Goal: Information Seeking & Learning: Compare options

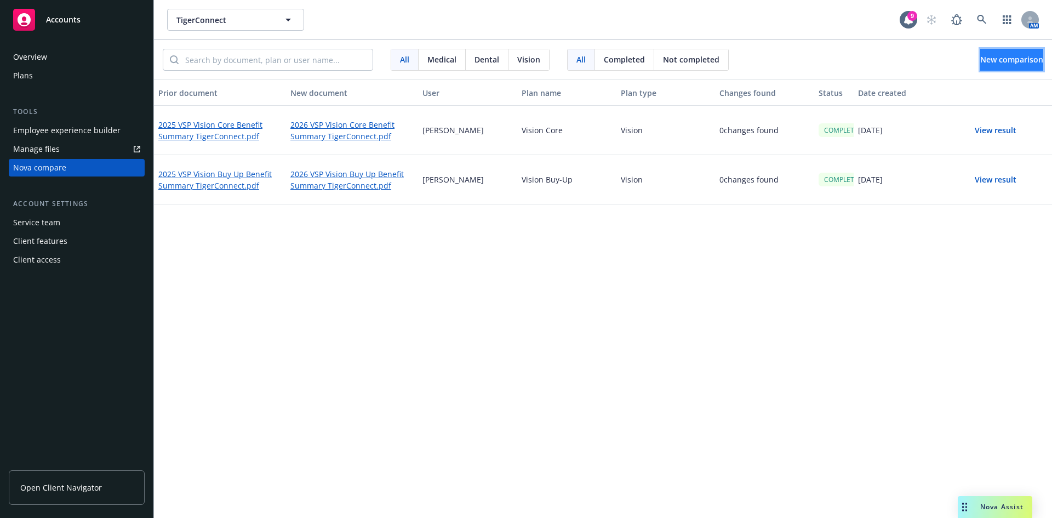
click at [980, 61] on span "New comparison" at bounding box center [1011, 59] width 63 height 10
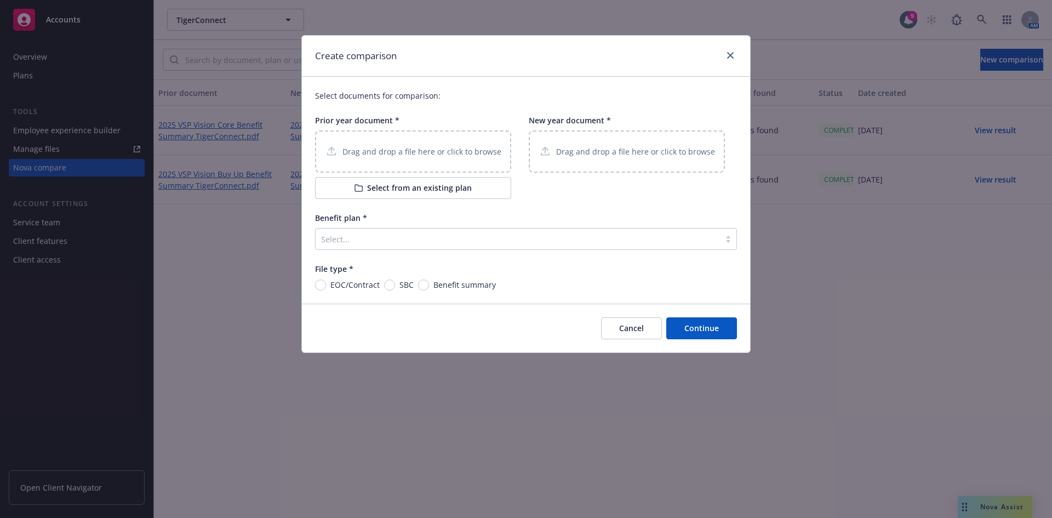
click at [427, 148] on p "Drag and drop a file here or click to browse" at bounding box center [421, 152] width 159 height 12
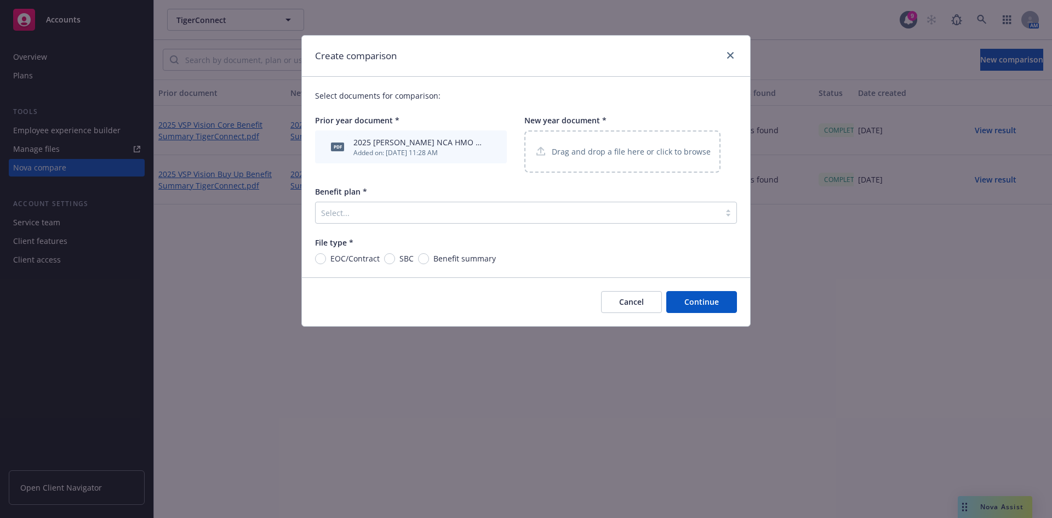
click at [548, 146] on div "Drag and drop a file here or click to browse" at bounding box center [622, 152] width 176 height 14
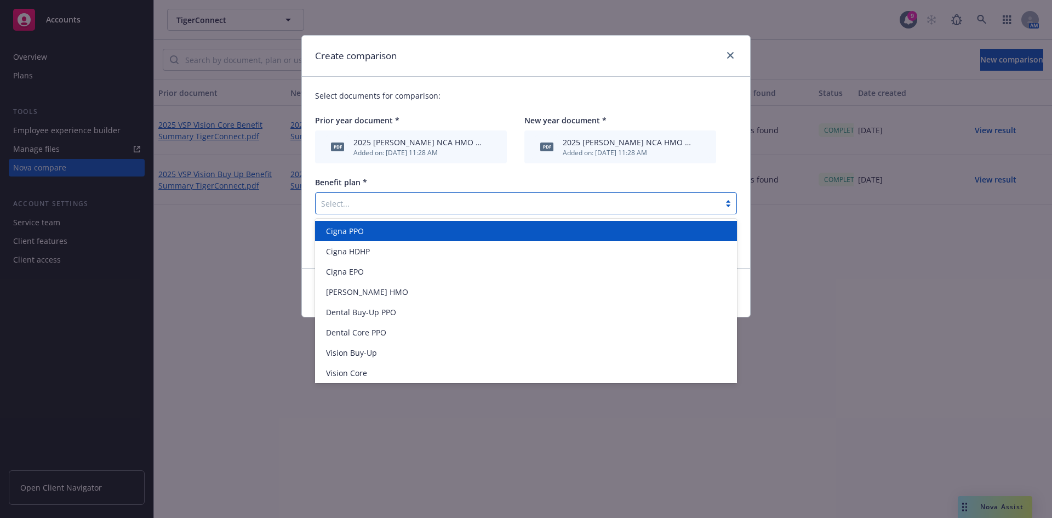
click at [409, 210] on div "Select..." at bounding box center [517, 203] width 404 height 18
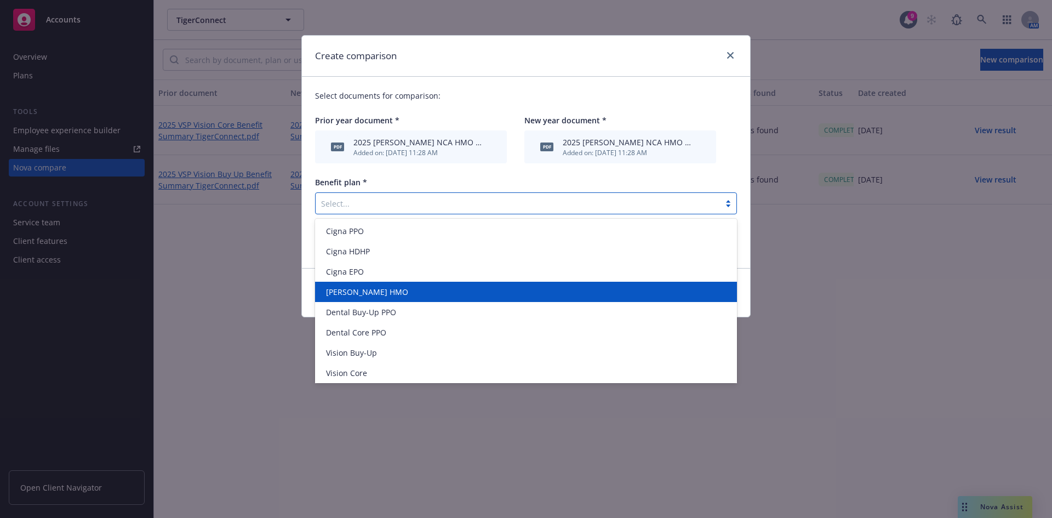
click at [489, 288] on div "[PERSON_NAME] HMO" at bounding box center [526, 292] width 409 height 12
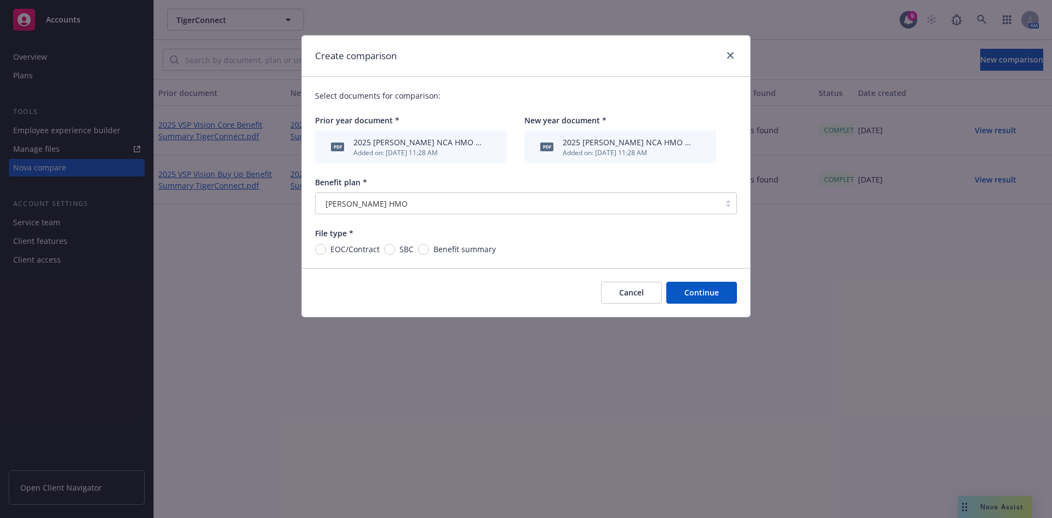
click at [429, 248] on span "Benefit summary" at bounding box center [462, 249] width 67 height 12
click at [429, 248] on input "Benefit summary" at bounding box center [423, 249] width 11 height 11
radio input "true"
click at [716, 293] on button "Continue" at bounding box center [701, 293] width 71 height 22
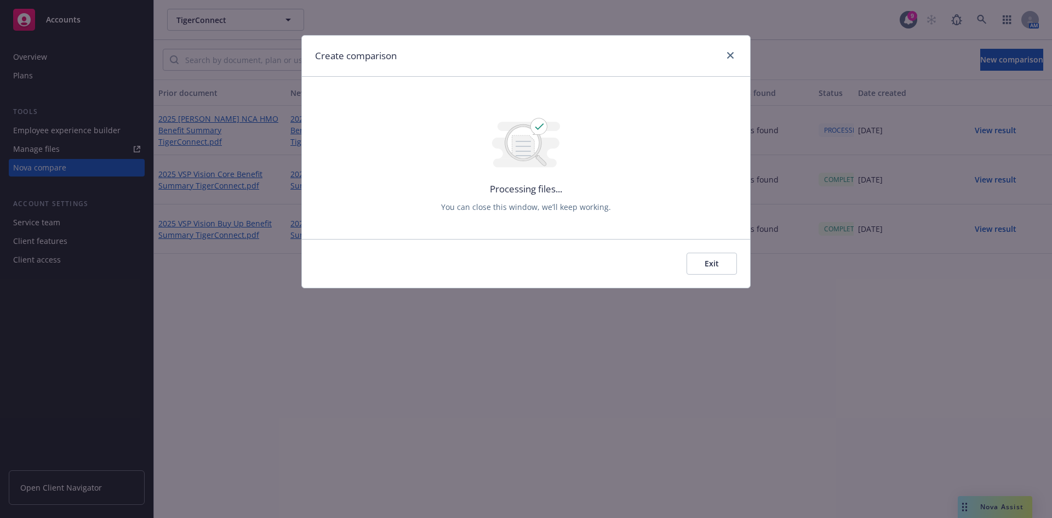
drag, startPoint x: 716, startPoint y: 293, endPoint x: 716, endPoint y: 251, distance: 42.2
click at [716, 251] on div "Create comparison Processing files... You can close this window, we’ll keep wor…" at bounding box center [526, 259] width 1052 height 518
click at [715, 267] on button "Exit" at bounding box center [711, 264] width 50 height 22
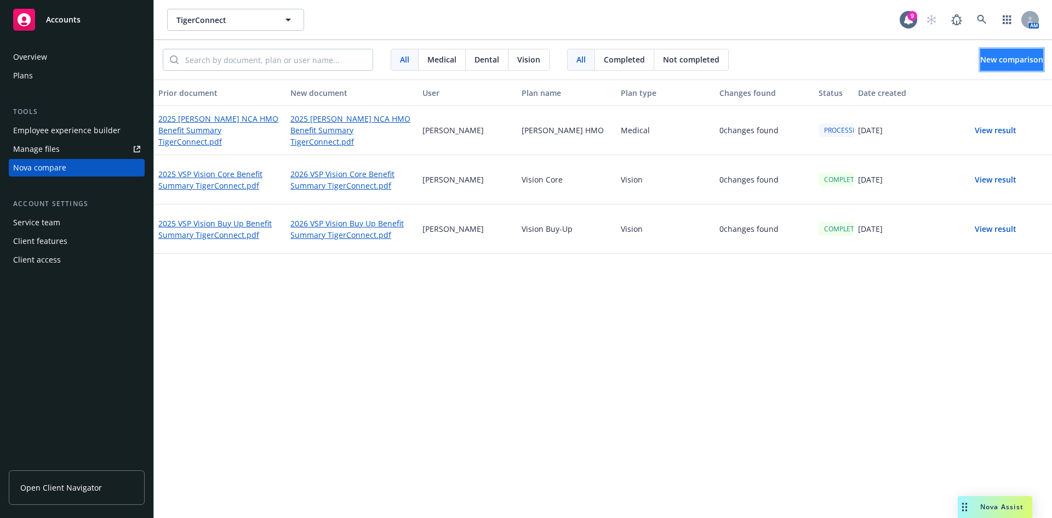
click at [980, 62] on button "New comparison" at bounding box center [1011, 60] width 63 height 22
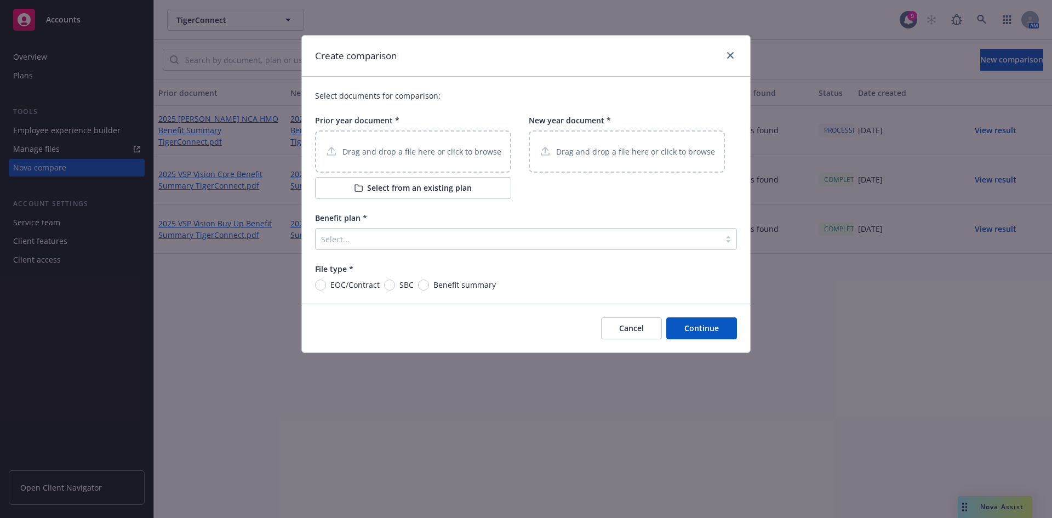
click at [438, 157] on p "Drag and drop a file here or click to browse" at bounding box center [421, 152] width 159 height 12
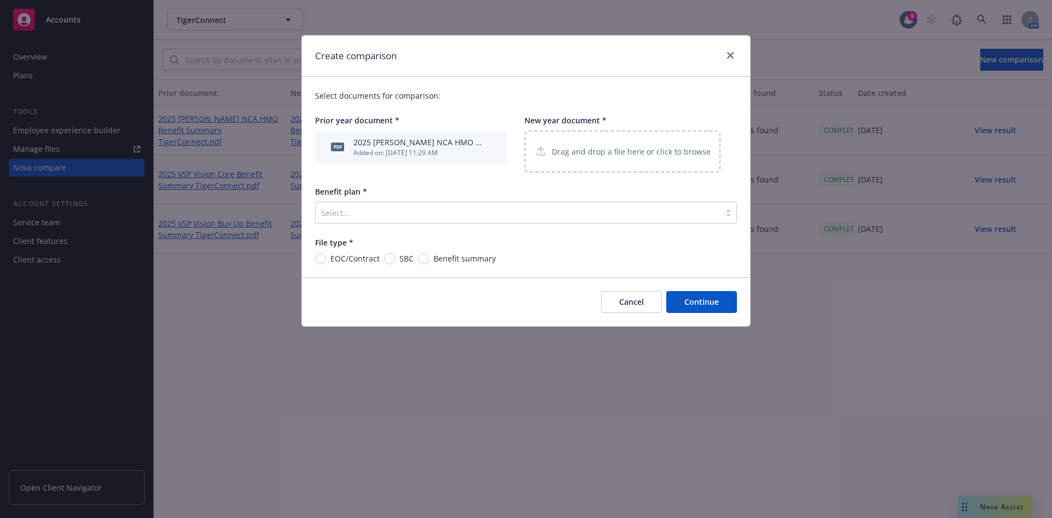
click at [586, 137] on div "Drag and drop a file here or click to browse" at bounding box center [622, 151] width 196 height 42
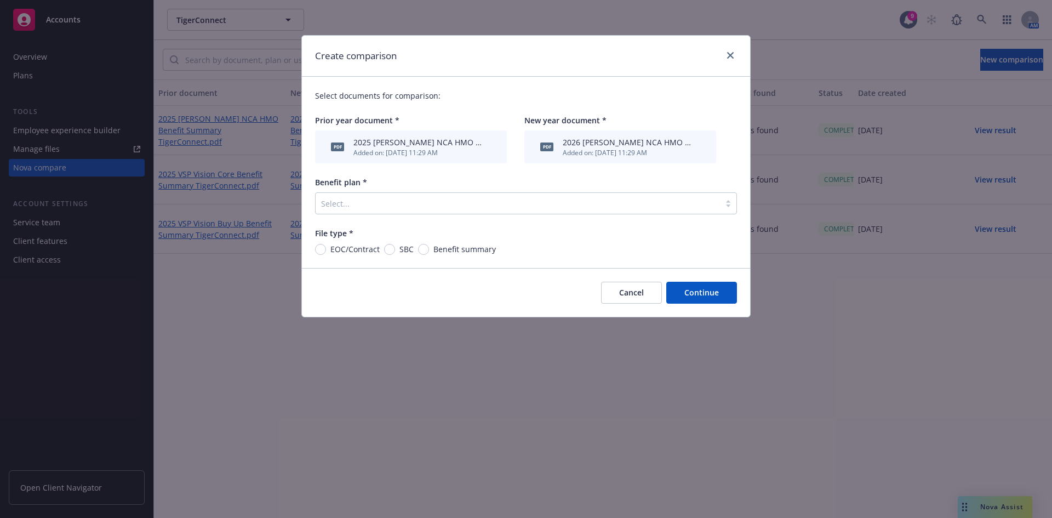
click at [485, 200] on div at bounding box center [517, 203] width 393 height 13
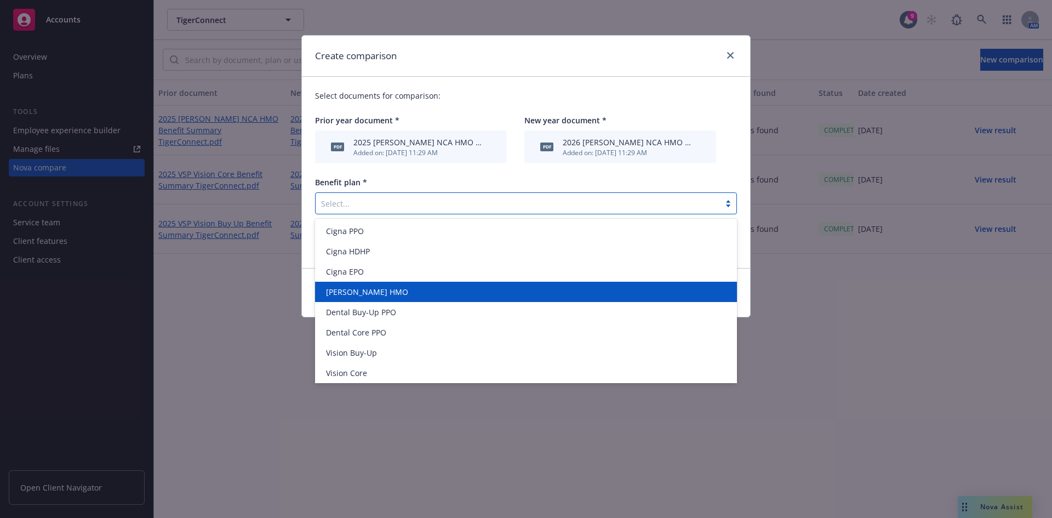
click at [366, 293] on span "[PERSON_NAME] HMO" at bounding box center [367, 292] width 82 height 12
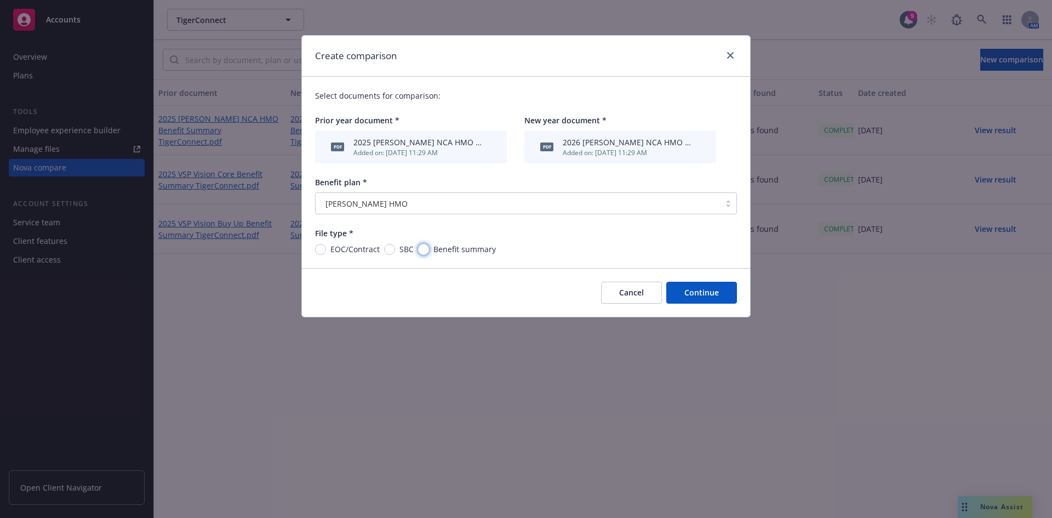
click at [426, 253] on input "Benefit summary" at bounding box center [423, 249] width 11 height 11
radio input "true"
click at [699, 297] on button "Continue" at bounding box center [701, 293] width 71 height 22
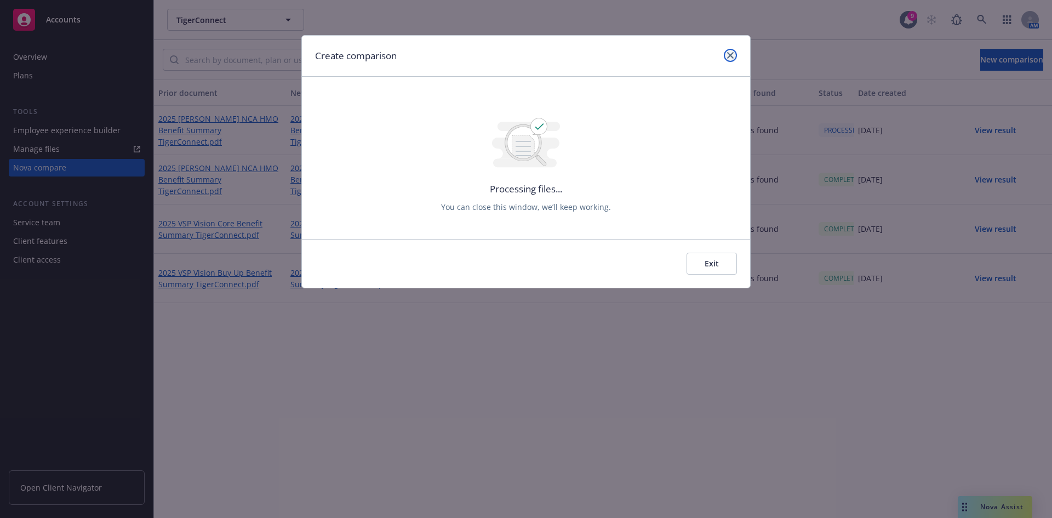
click at [728, 51] on link "close" at bounding box center [730, 55] width 13 height 13
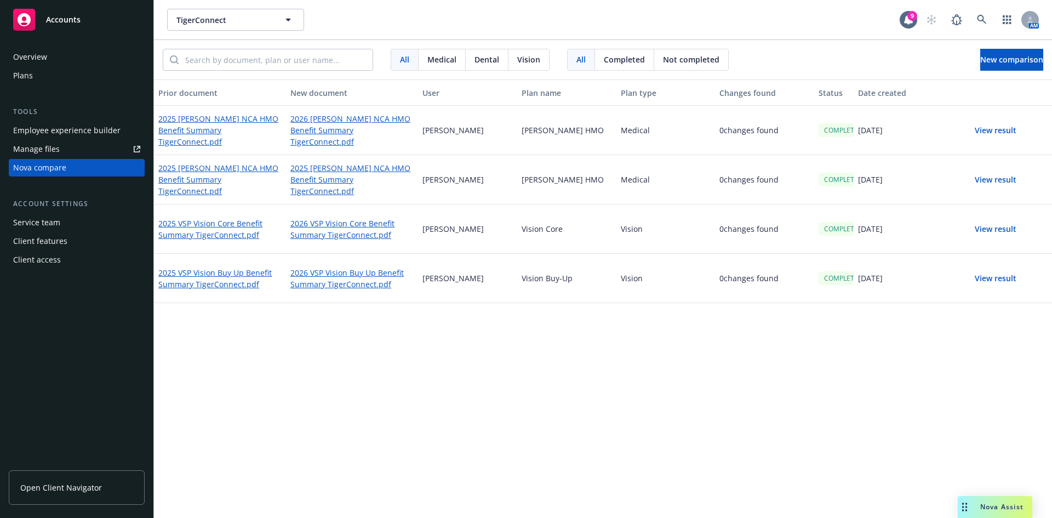
click at [988, 133] on button "View result" at bounding box center [995, 130] width 77 height 22
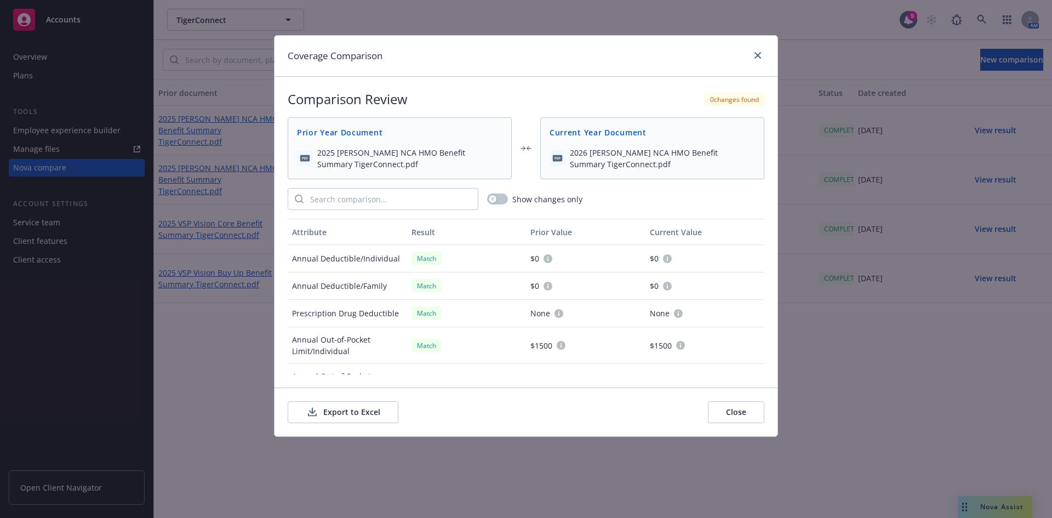
click at [321, 404] on button "Export to Excel" at bounding box center [343, 412] width 111 height 22
